Goal: Task Accomplishment & Management: Manage account settings

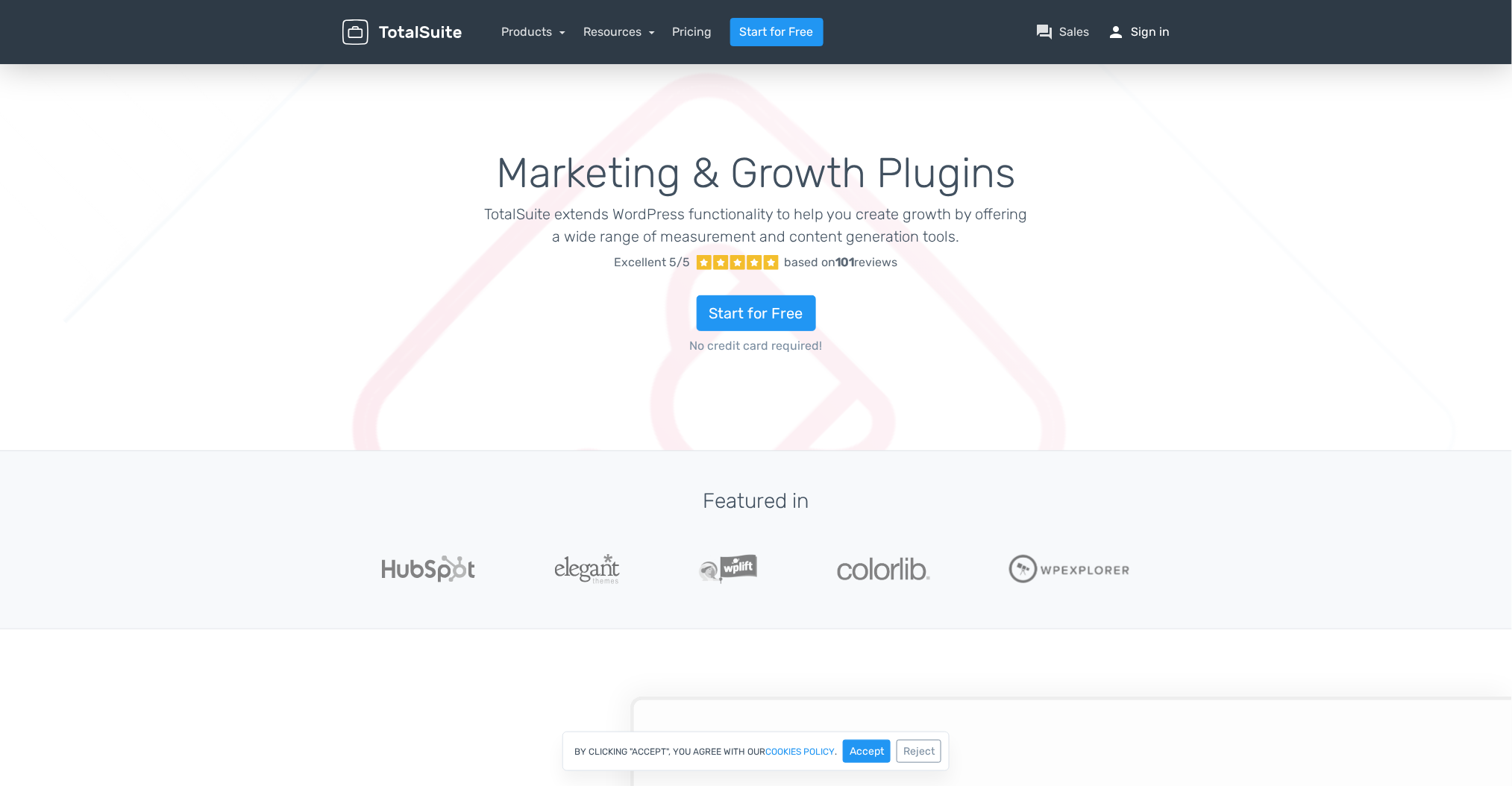
click at [1147, 30] on link "person Sign in" at bounding box center [1139, 32] width 63 height 18
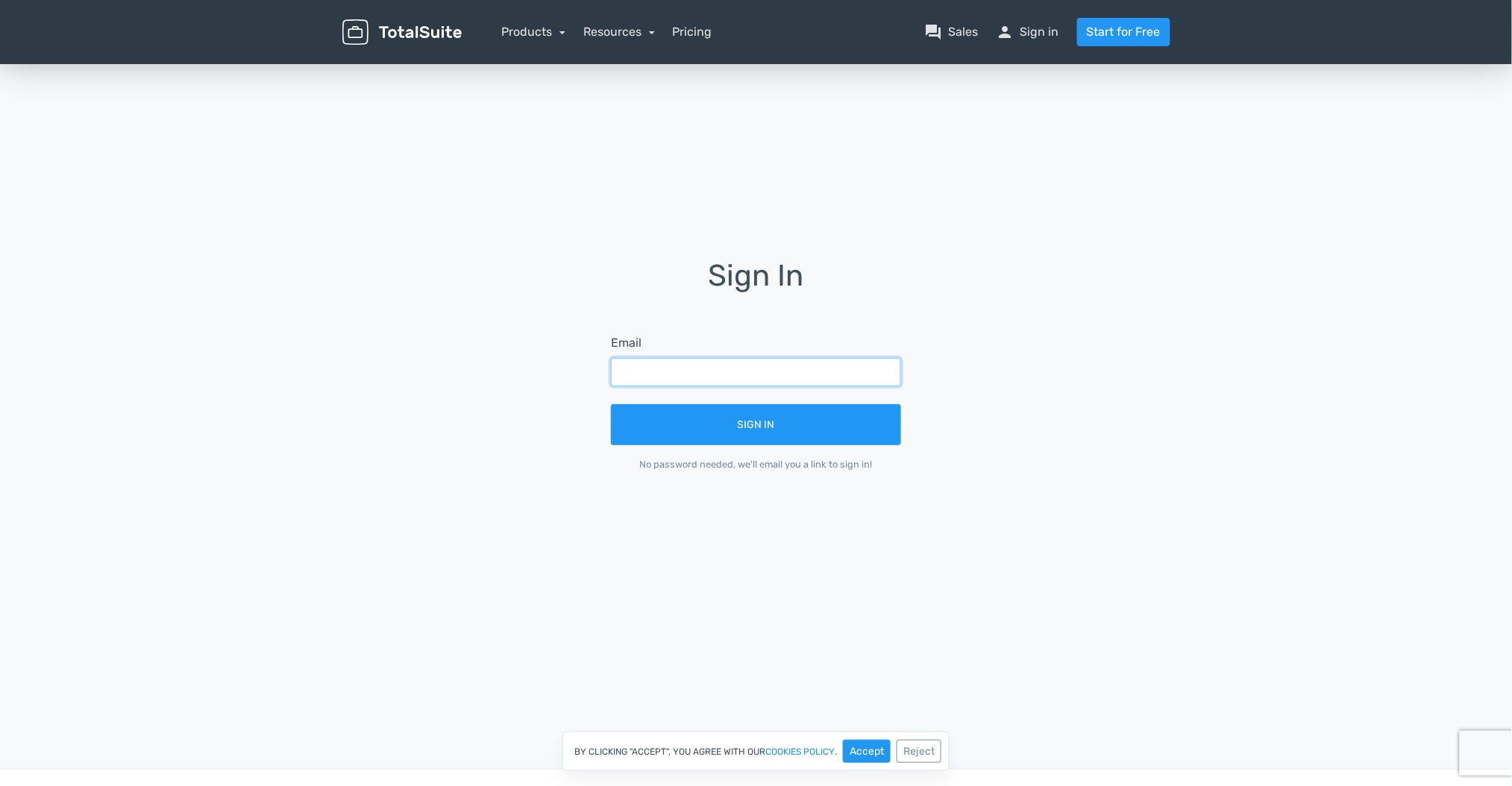
click at [693, 379] on input "text" at bounding box center [756, 373] width 290 height 29
paste input "admin@nurengroup.com"
type input "admin@nurengroup.com"
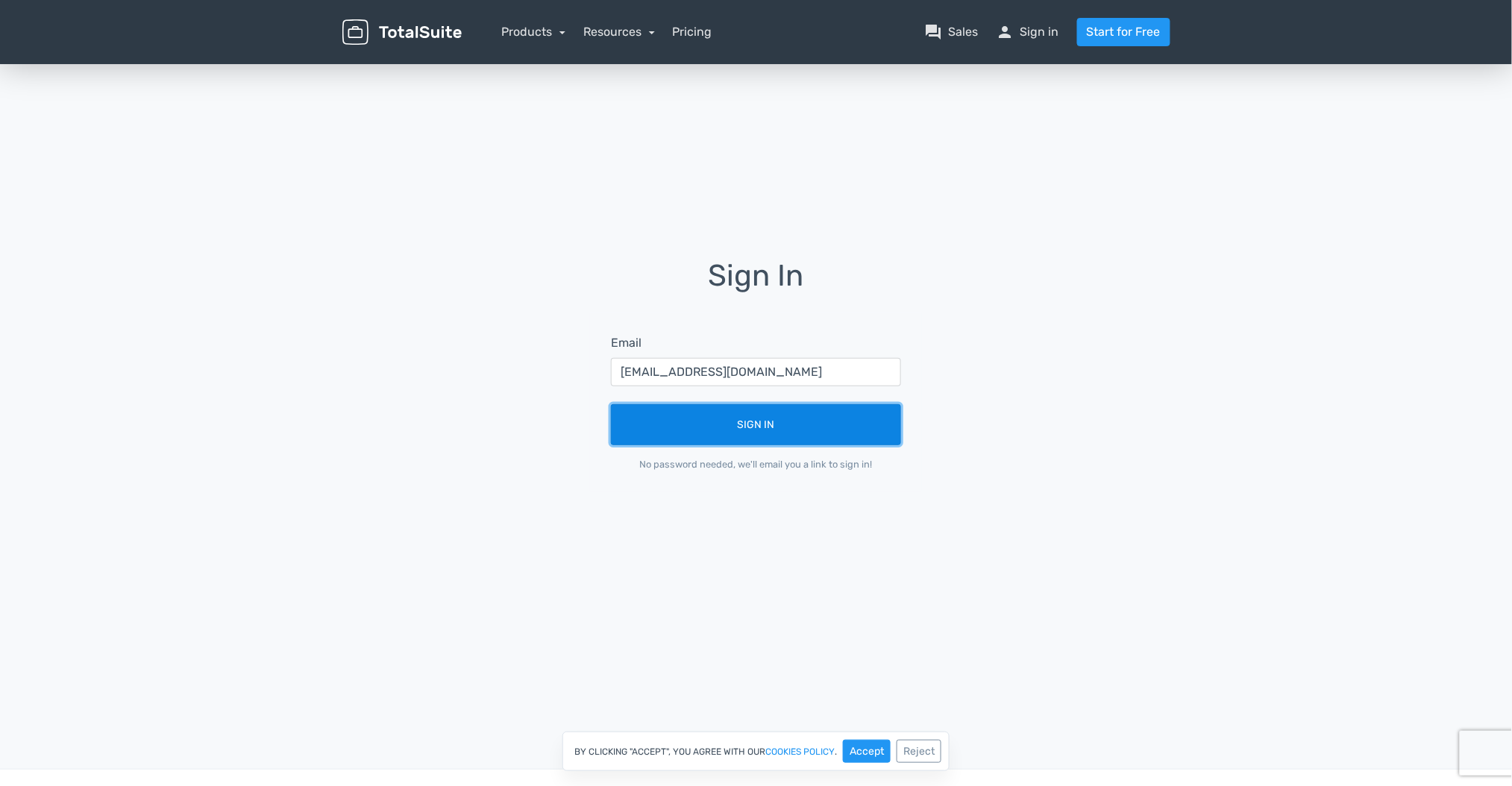
click at [677, 418] on button "Sign In" at bounding box center [756, 425] width 290 height 41
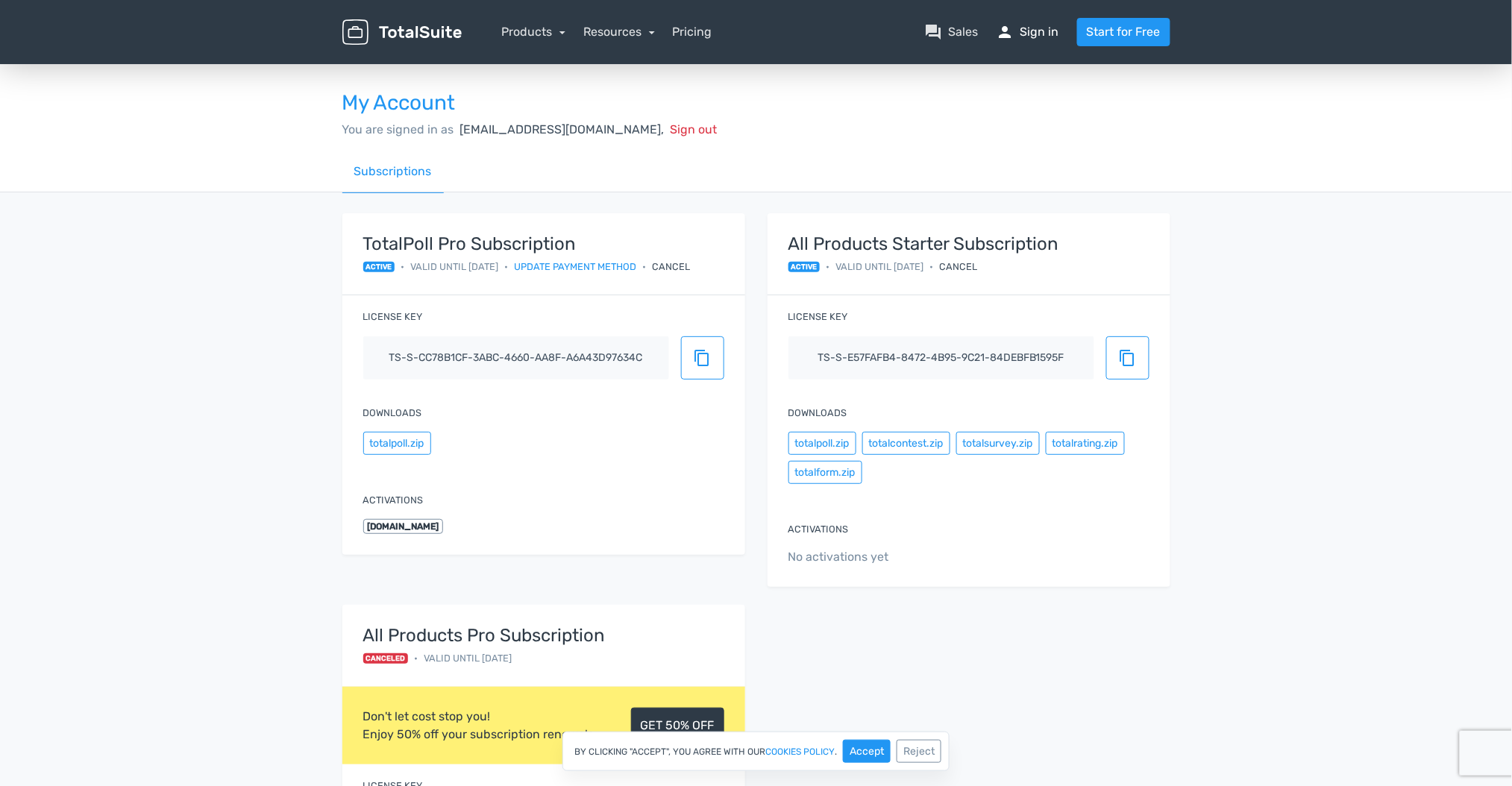
click at [1016, 28] on link "person Sign in" at bounding box center [1027, 32] width 63 height 18
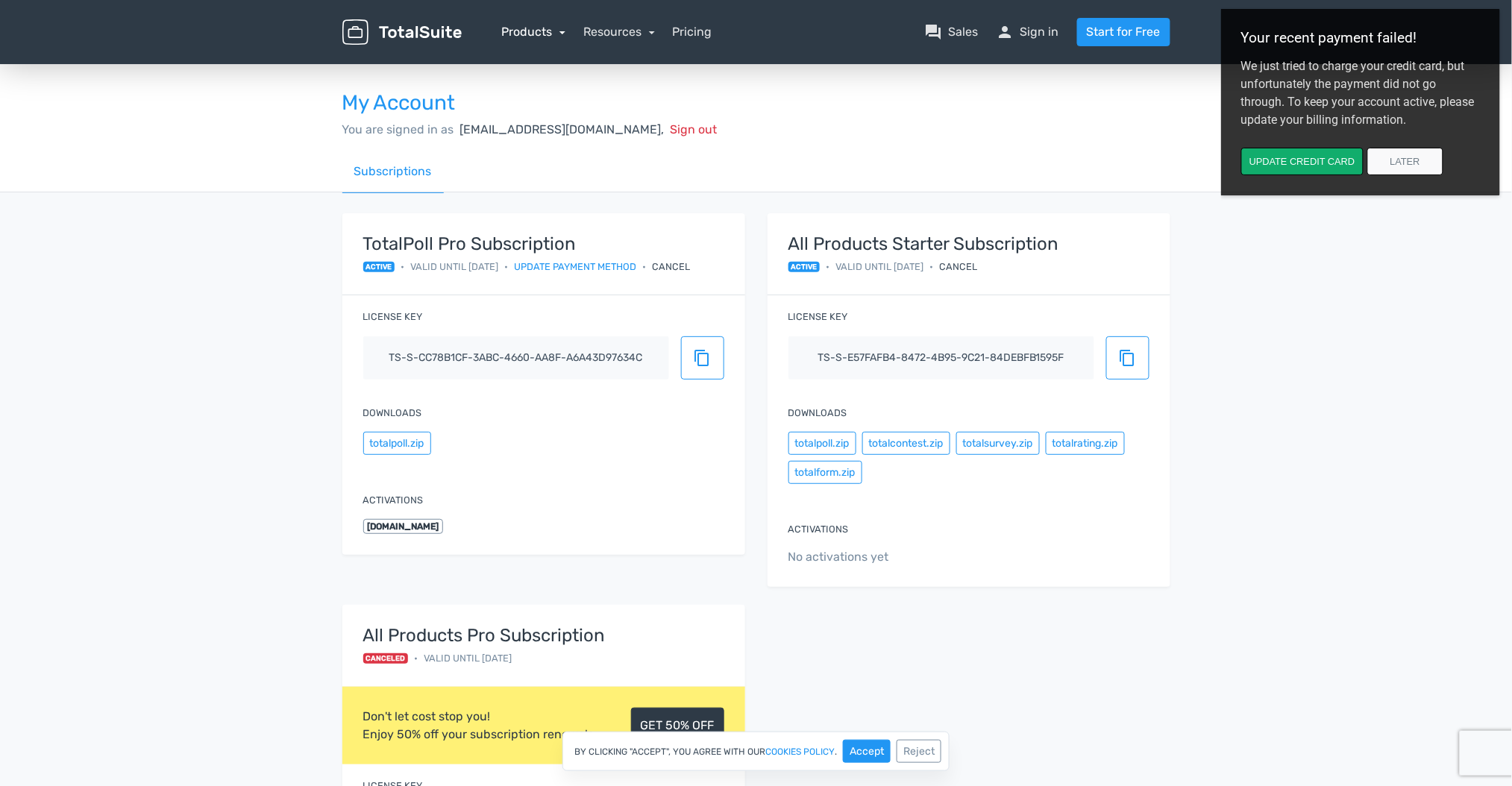
click at [538, 30] on link "Products" at bounding box center [534, 32] width 64 height 14
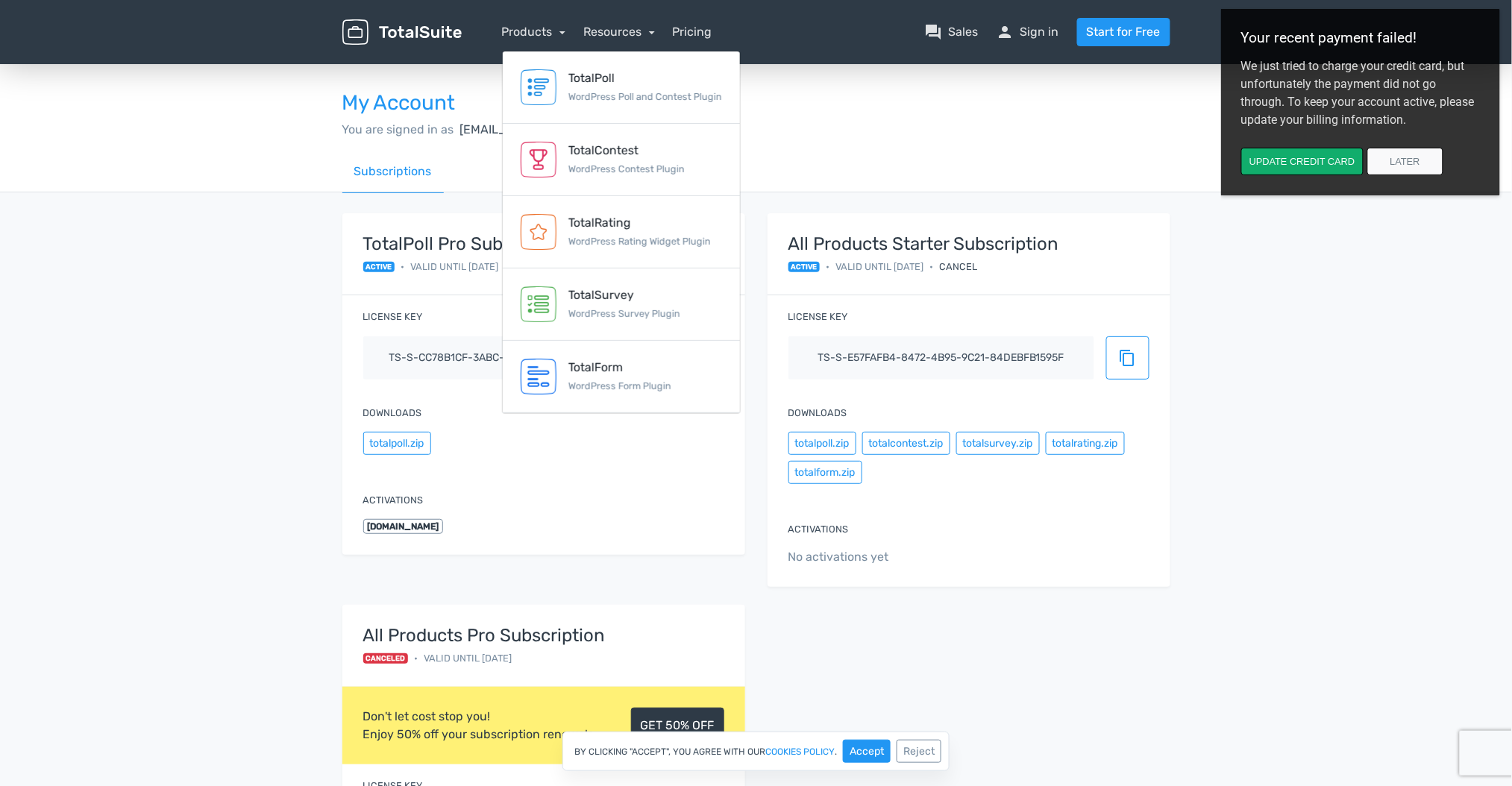
click at [948, 132] on div "You are signed in as admin@nurengroup.com, Sign out" at bounding box center [756, 130] width 828 height 18
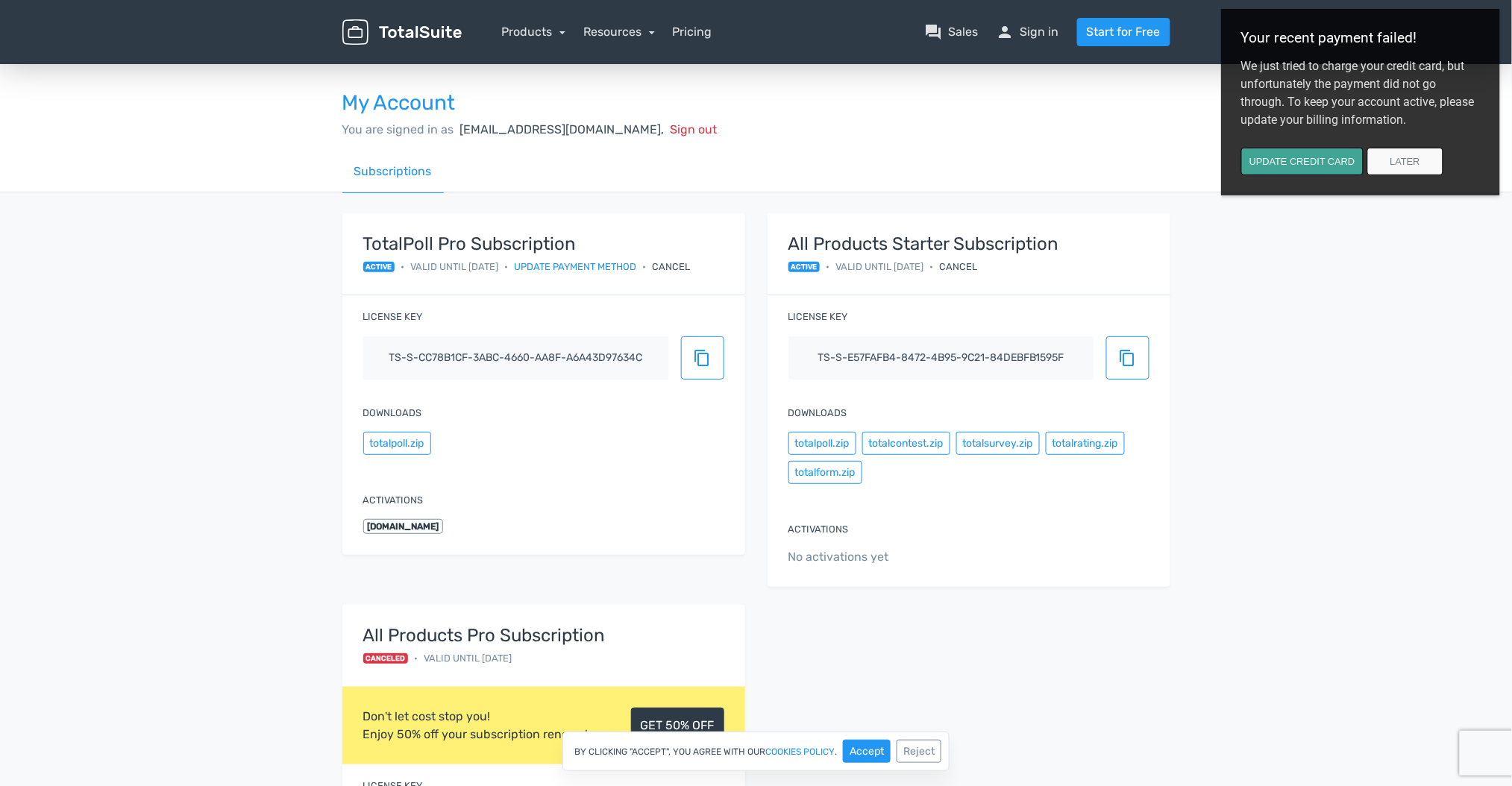
click at [1293, 156] on button "Update credit card" at bounding box center [1302, 161] width 122 height 28
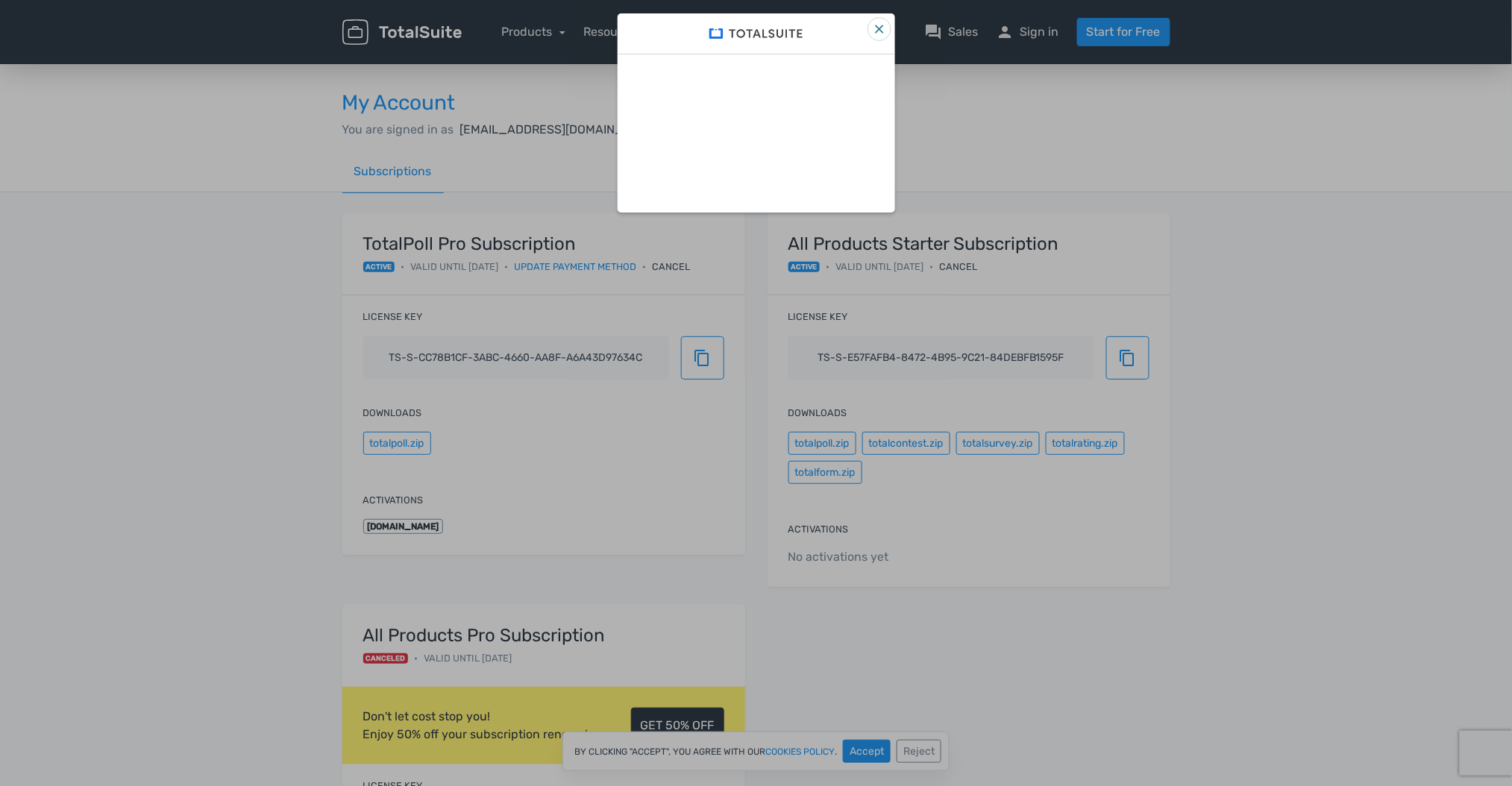
click at [875, 26] on icon "Close" at bounding box center [880, 29] width 9 height 9
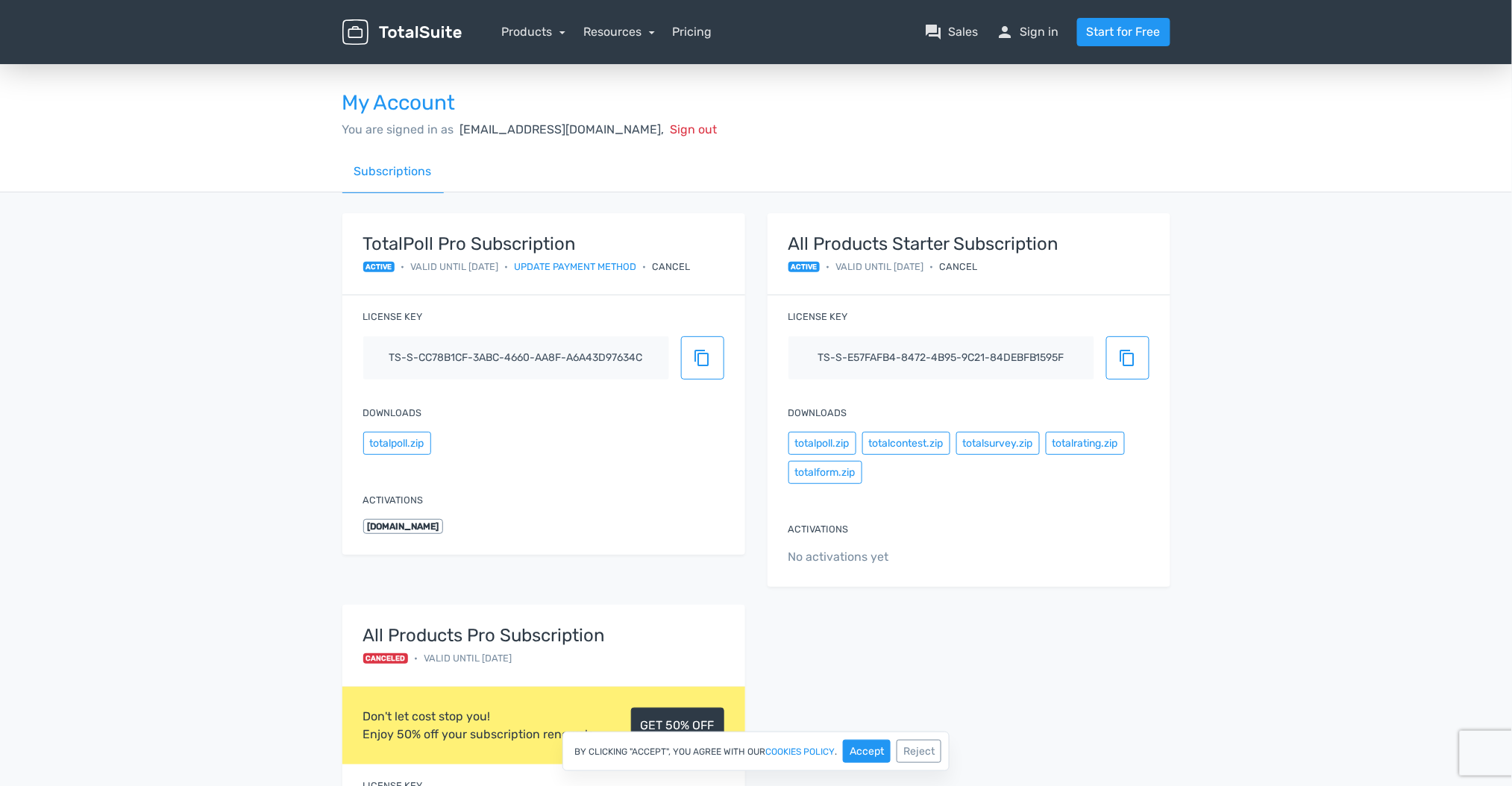
click at [587, 171] on div "Subscriptions" at bounding box center [756, 172] width 828 height 42
click at [985, 165] on div "Subscriptions" at bounding box center [756, 172] width 828 height 42
click at [1048, 27] on link "person Sign in" at bounding box center [1027, 32] width 63 height 18
click at [482, 268] on span "Valid until [DATE]" at bounding box center [454, 266] width 88 height 14
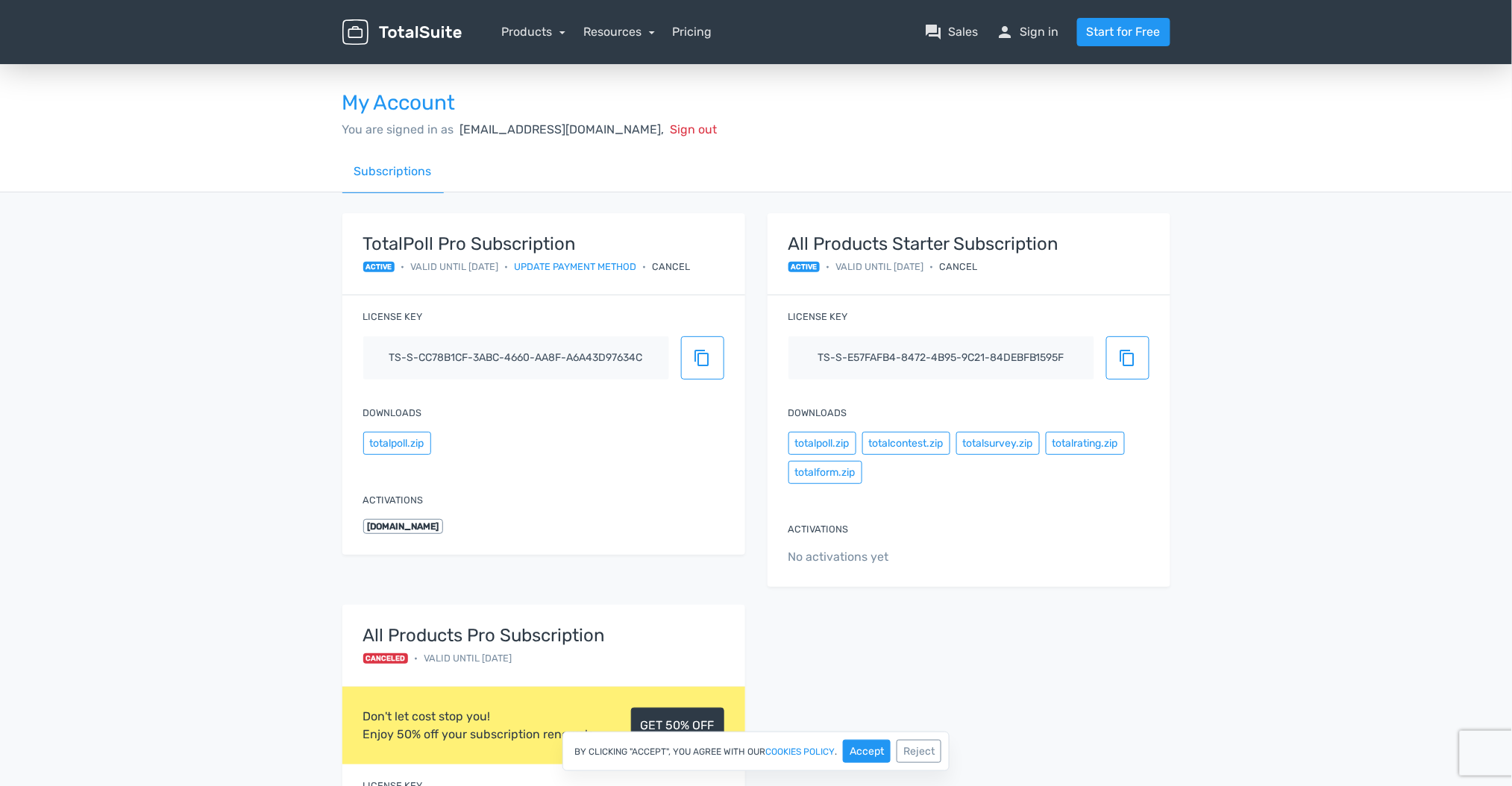
click at [482, 268] on span "Valid until [DATE]" at bounding box center [454, 266] width 88 height 14
click at [490, 265] on span "Valid until [DATE]" at bounding box center [454, 266] width 88 height 14
click at [885, 163] on div "Subscriptions" at bounding box center [756, 172] width 828 height 42
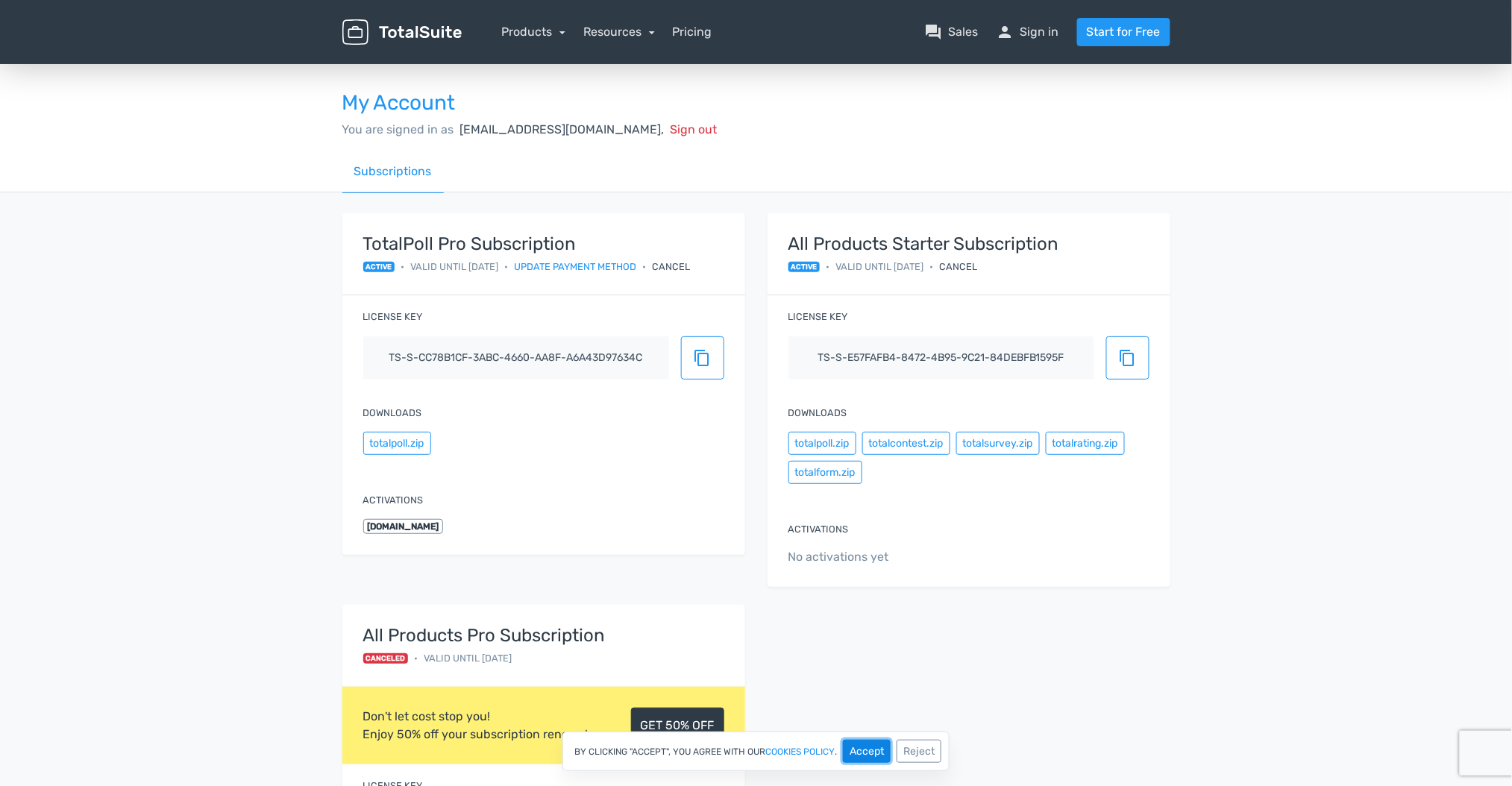
click at [866, 748] on button "Accept" at bounding box center [866, 751] width 48 height 23
